Goal: Task Accomplishment & Management: Use online tool/utility

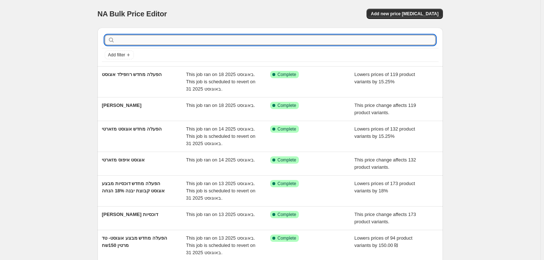
click at [135, 43] on input "text" at bounding box center [275, 40] width 319 height 10
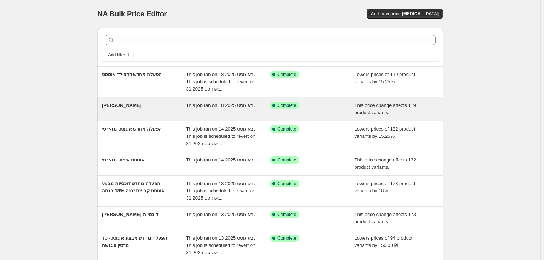
click at [141, 103] on span "[PERSON_NAME]" at bounding box center [122, 105] width 40 height 5
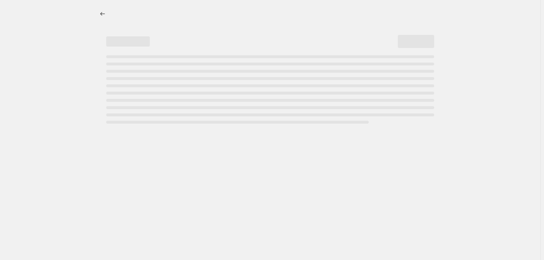
select select "ecap"
select select "remove"
select select "vendor"
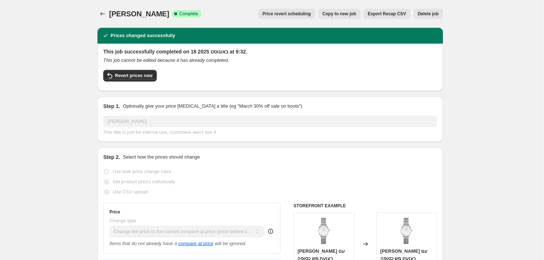
click at [339, 16] on span "Copy to new job" at bounding box center [340, 14] width 34 height 6
select select "ecap"
select select "remove"
select select "vendor"
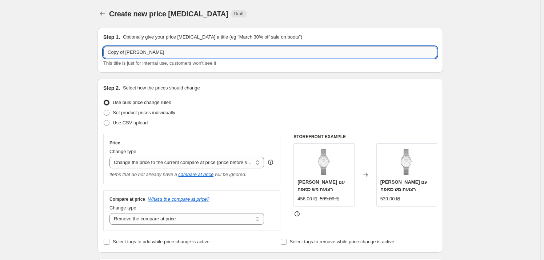
click at [155, 52] on input "Copy of [PERSON_NAME]" at bounding box center [270, 53] width 334 height 12
drag, startPoint x: 145, startPoint y: 49, endPoint x: 121, endPoint y: 54, distance: 23.9
click at [144, 49] on input "Copy of [PERSON_NAME]" at bounding box center [270, 53] width 334 height 12
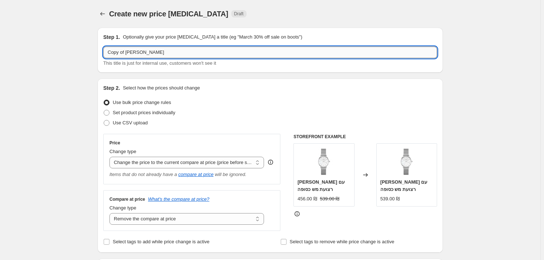
click at [125, 50] on input "Copy of [PERSON_NAME]" at bounding box center [270, 53] width 334 height 12
drag, startPoint x: 125, startPoint y: 51, endPoint x: 100, endPoint y: 52, distance: 25.1
click at [100, 52] on div "Step 1. Optionally give your price [MEDICAL_DATA] a title (eg "March 30% off sa…" at bounding box center [270, 50] width 346 height 45
click at [135, 51] on input "[PERSON_NAME]" at bounding box center [270, 53] width 334 height 12
drag, startPoint x: 135, startPoint y: 51, endPoint x: 127, endPoint y: 55, distance: 8.5
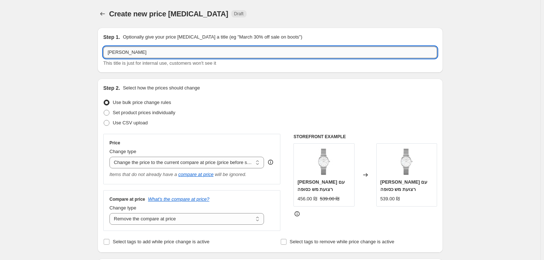
click at [134, 51] on input "[PERSON_NAME]" at bounding box center [270, 53] width 334 height 12
click at [119, 52] on input "[PERSON_NAME]" at bounding box center [270, 53] width 334 height 12
type input "א"
type input "אוגוסט איפוס [PERSON_NAME]"
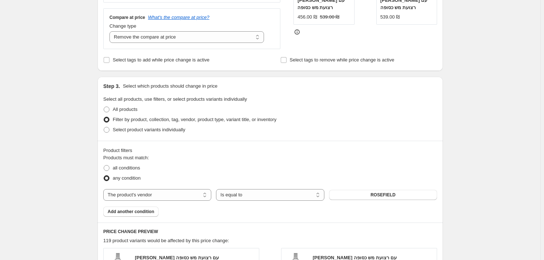
scroll to position [231, 0]
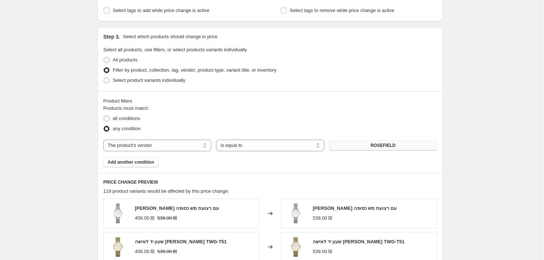
click at [383, 142] on button "ROSEFIELD" at bounding box center [383, 145] width 108 height 10
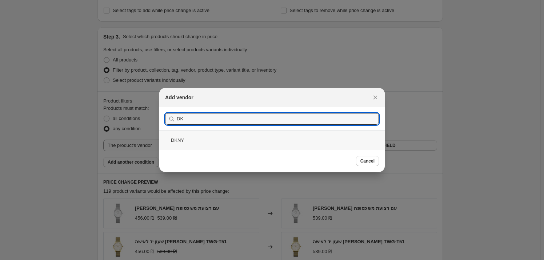
type input "DK"
click at [205, 141] on div "DKNY" at bounding box center [271, 140] width 225 height 19
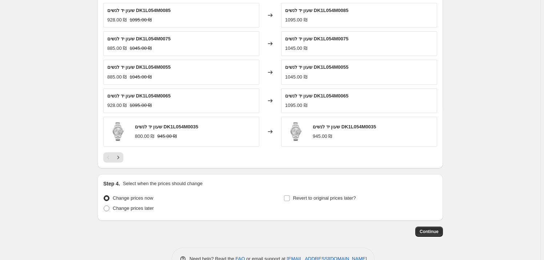
scroll to position [430, 0]
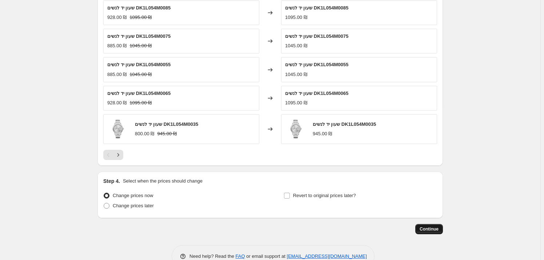
click at [429, 228] on span "Continue" at bounding box center [429, 229] width 19 height 6
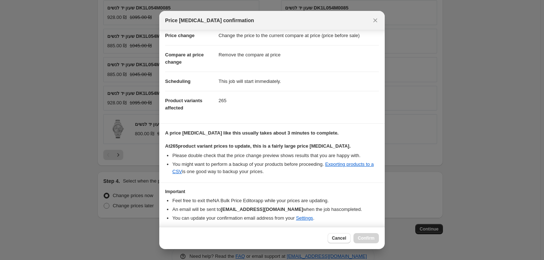
scroll to position [40, 0]
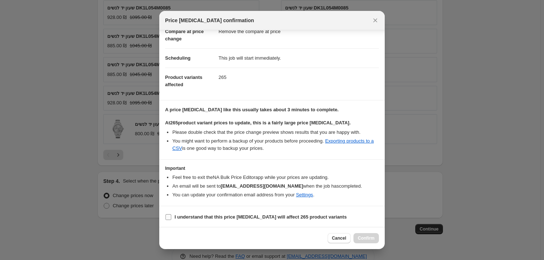
click at [209, 214] on b "I understand that this price [MEDICAL_DATA] will affect 265 product variants" at bounding box center [261, 216] width 172 height 5
click at [171, 214] on input "I understand that this price [MEDICAL_DATA] will affect 265 product variants" at bounding box center [168, 217] width 6 height 6
checkbox input "true"
click at [375, 236] on button "Confirm" at bounding box center [366, 238] width 25 height 10
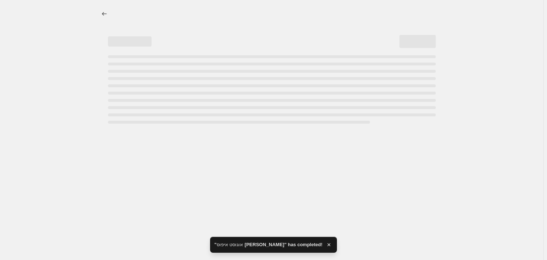
select select "ecap"
select select "remove"
select select "vendor"
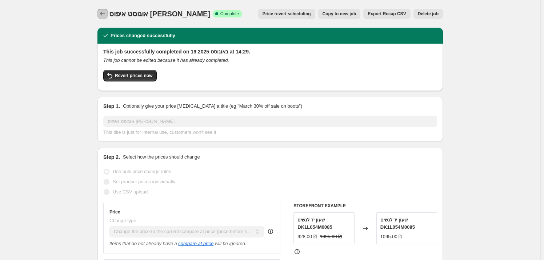
click at [100, 14] on icon "Price change jobs" at bounding box center [102, 13] width 7 height 7
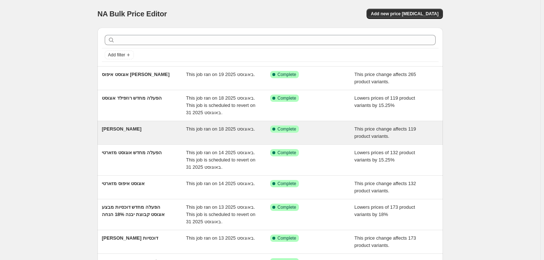
click at [145, 135] on div "[PERSON_NAME]" at bounding box center [144, 132] width 84 height 15
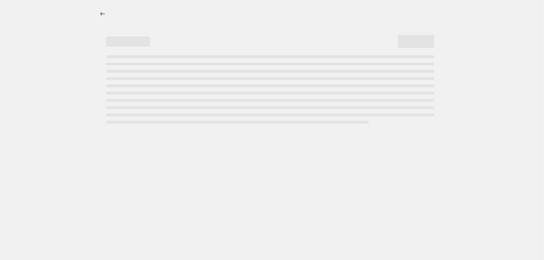
select select "ecap"
select select "remove"
select select "vendor"
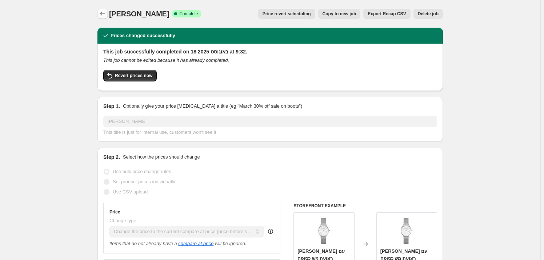
click at [100, 12] on button "Price change jobs" at bounding box center [102, 14] width 10 height 10
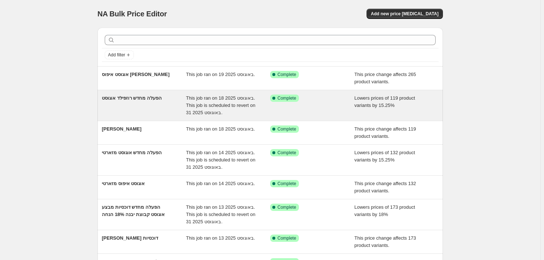
click at [147, 102] on div "הפעלה מחדש רוזפילד אוגוסט" at bounding box center [144, 106] width 84 height 22
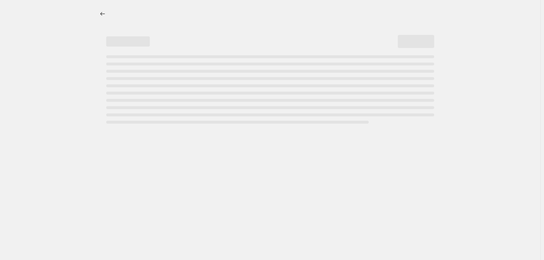
select select "percentage"
select select "vendor"
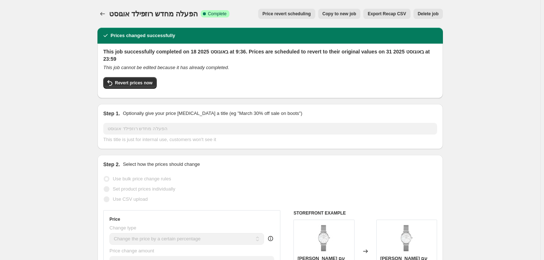
click at [352, 14] on span "Copy to new job" at bounding box center [340, 14] width 34 height 6
select select "percentage"
select select "vendor"
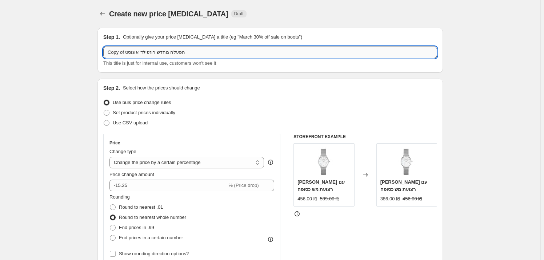
click at [120, 52] on input "Copy of הפעלה מחדש רוזפילד אוגוסט" at bounding box center [270, 53] width 334 height 12
click at [117, 52] on input "Copy of הפעלה מחדש רוזפילד אוגוסט" at bounding box center [270, 53] width 334 height 12
click at [113, 52] on input "of הפעלה מחדש רוזפילד אוגוסט" at bounding box center [270, 53] width 334 height 12
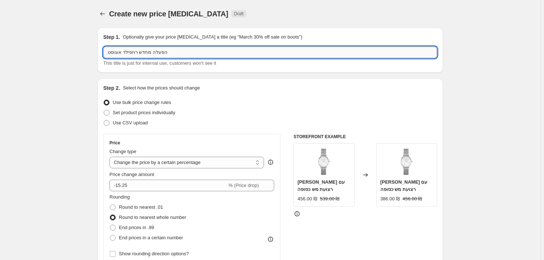
click at [127, 50] on input "הפעלה מחדש רוזפילד אוגוסט" at bounding box center [270, 53] width 334 height 12
click at [131, 52] on input "הפעלה מחדש רוזפילד אוגוסט" at bounding box center [270, 53] width 334 height 12
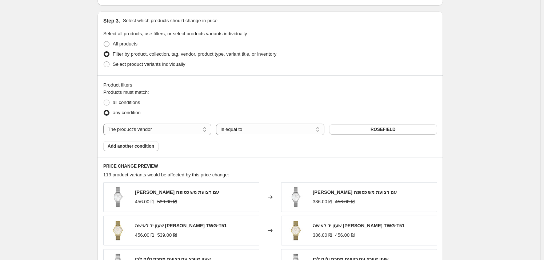
scroll to position [364, 0]
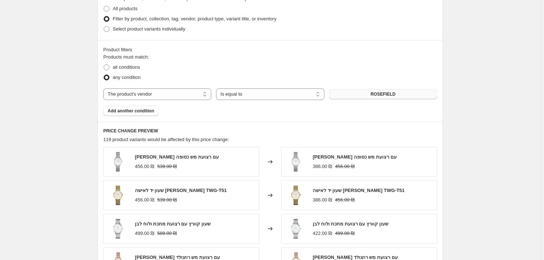
type input "הפעלה מחדש [PERSON_NAME] אוגוסט"
click at [391, 93] on span "ROSEFIELD" at bounding box center [383, 94] width 25 height 6
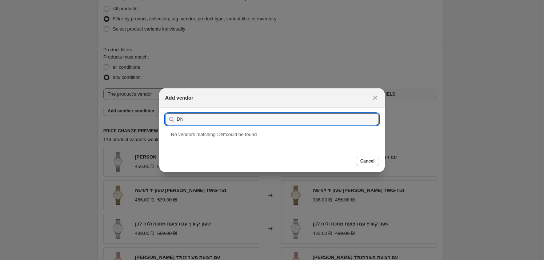
type input "D"
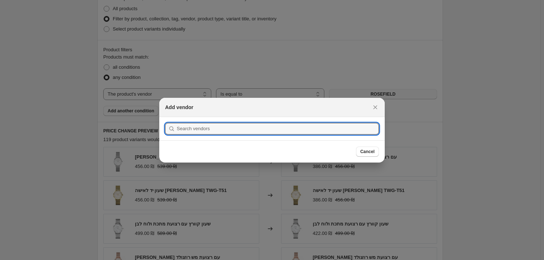
click at [375, 106] on icon "Close" at bounding box center [375, 107] width 7 height 7
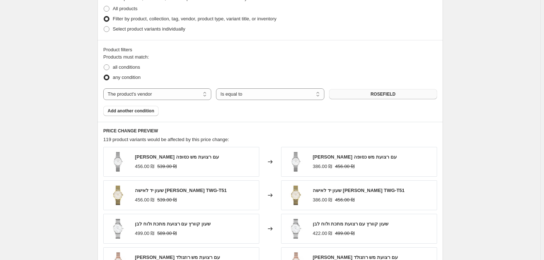
click at [372, 95] on button "ROSEFIELD" at bounding box center [383, 94] width 108 height 10
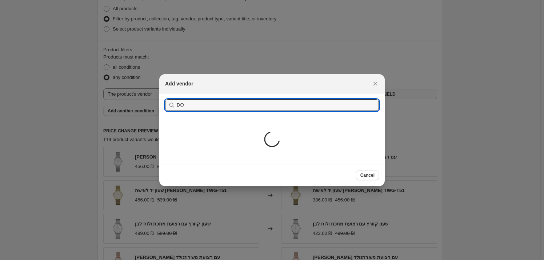
type input "D"
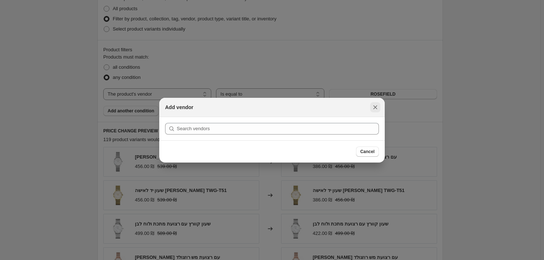
click at [373, 105] on icon "Close" at bounding box center [375, 107] width 7 height 7
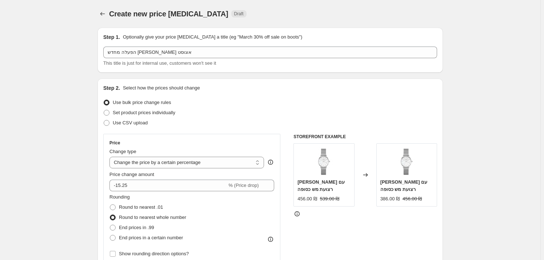
click at [99, 11] on button "Price change jobs" at bounding box center [102, 14] width 10 height 10
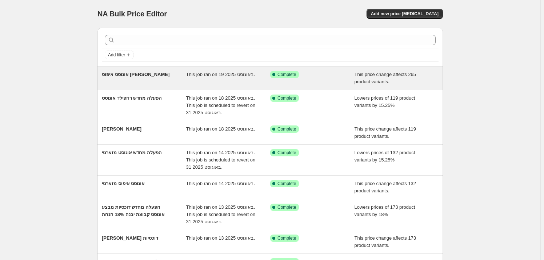
click at [147, 79] on div "אוגוסט איפוס [PERSON_NAME]" at bounding box center [144, 78] width 84 height 15
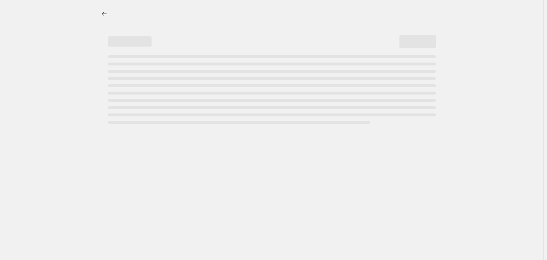
select select "ecap"
select select "remove"
select select "vendor"
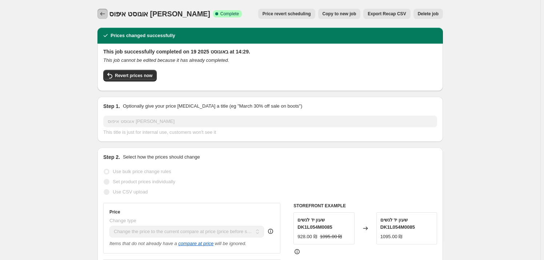
click at [102, 14] on icon "Price change jobs" at bounding box center [102, 13] width 7 height 7
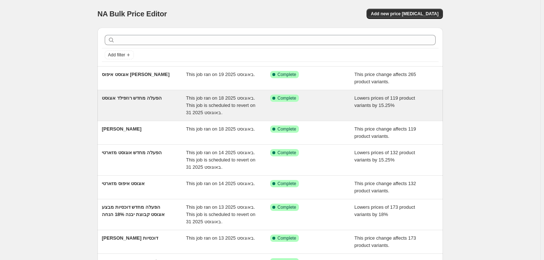
click at [156, 103] on div "הפעלה מחדש רוזפילד אוגוסט" at bounding box center [144, 106] width 84 height 22
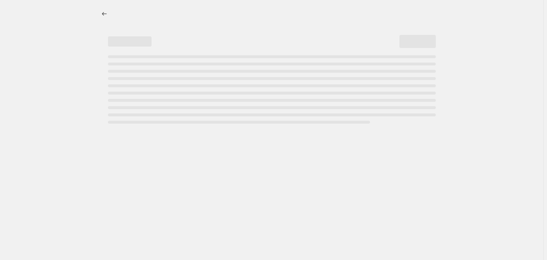
select select "percentage"
select select "vendor"
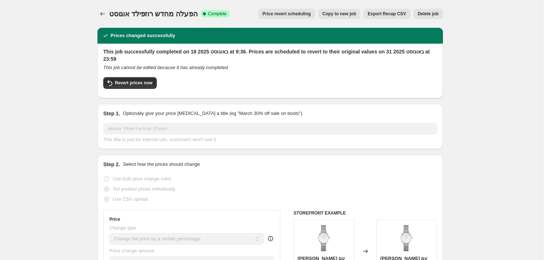
click at [356, 13] on span "Copy to new job" at bounding box center [340, 14] width 34 height 6
select select "percentage"
select select "vendor"
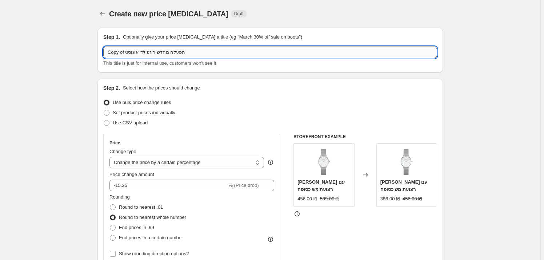
click at [162, 51] on input "Copy of הפעלה מחדש רוזפילד אוגוסט" at bounding box center [270, 53] width 334 height 12
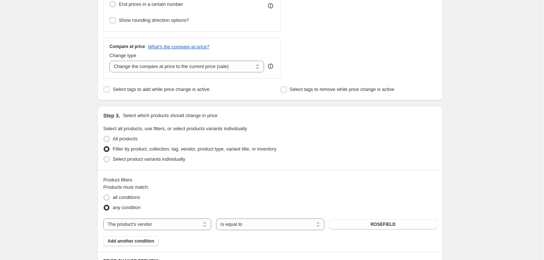
scroll to position [298, 0]
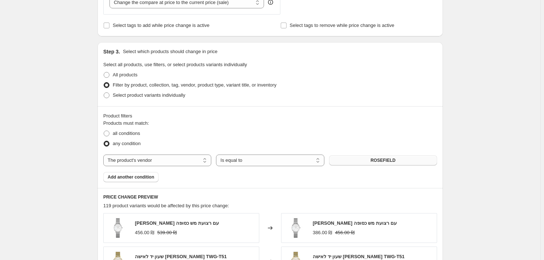
click at [375, 160] on span "ROSEFIELD" at bounding box center [383, 160] width 25 height 6
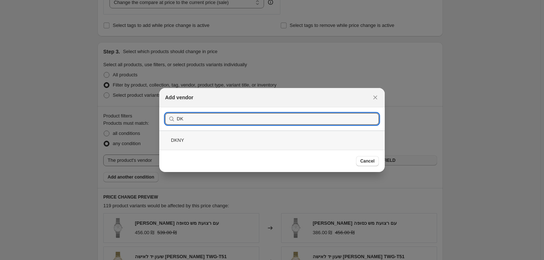
type input "DK"
click at [181, 141] on div "DKNY" at bounding box center [271, 140] width 225 height 19
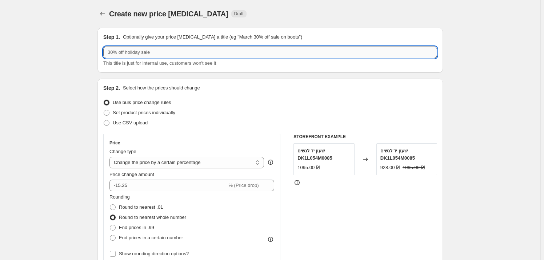
click at [155, 55] on input "text" at bounding box center [270, 53] width 334 height 12
type input "V"
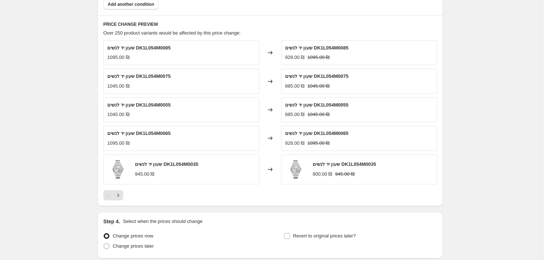
scroll to position [528, 0]
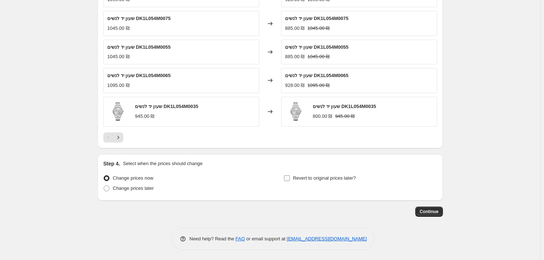
type input "הפעלה מחדש מבצע דונה קארן"
click at [287, 175] on input "Revert to original prices later?" at bounding box center [287, 178] width 6 height 6
checkbox input "true"
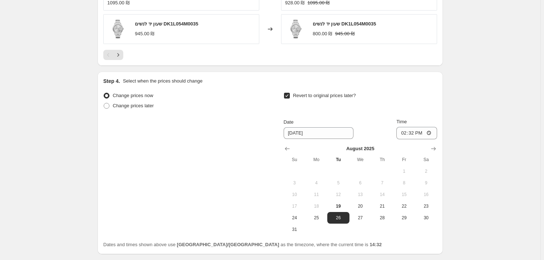
scroll to position [660, 0]
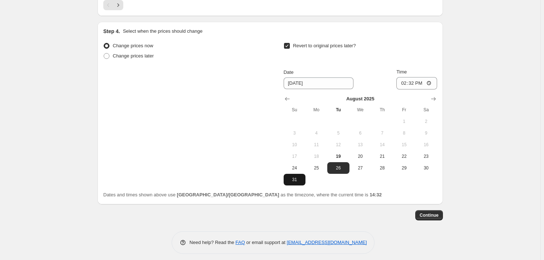
click at [291, 182] on button "31" at bounding box center [295, 180] width 22 height 12
type input "[DATE]"
click at [423, 84] on input "14:32" at bounding box center [416, 83] width 41 height 12
type input "23:59"
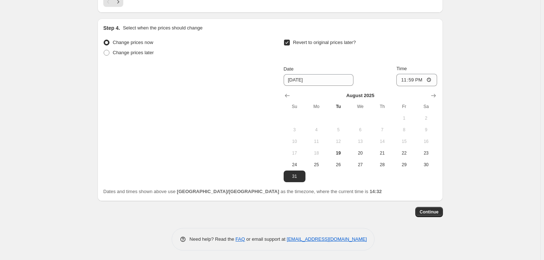
scroll to position [664, 0]
click at [431, 208] on span "Continue" at bounding box center [429, 211] width 19 height 6
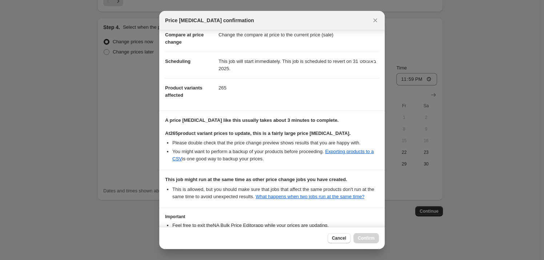
scroll to position [93, 0]
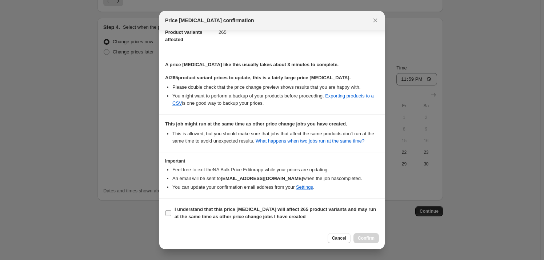
click at [196, 217] on b "I understand that this price [MEDICAL_DATA] will affect 265 product variants an…" at bounding box center [275, 213] width 201 height 13
click at [171, 216] on input "I understand that this price [MEDICAL_DATA] will affect 265 product variants an…" at bounding box center [168, 213] width 6 height 6
checkbox input "true"
click at [361, 239] on span "Confirm" at bounding box center [366, 238] width 17 height 6
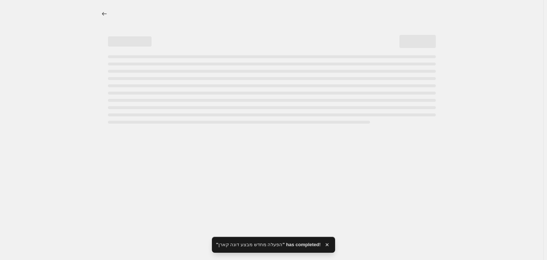
select select "percentage"
select select "vendor"
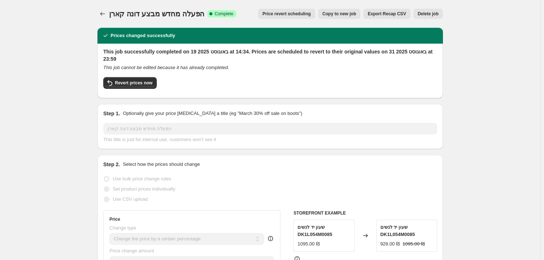
drag, startPoint x: 503, startPoint y: 63, endPoint x: 499, endPoint y: 25, distance: 38.3
